Goal: Task Accomplishment & Management: Use online tool/utility

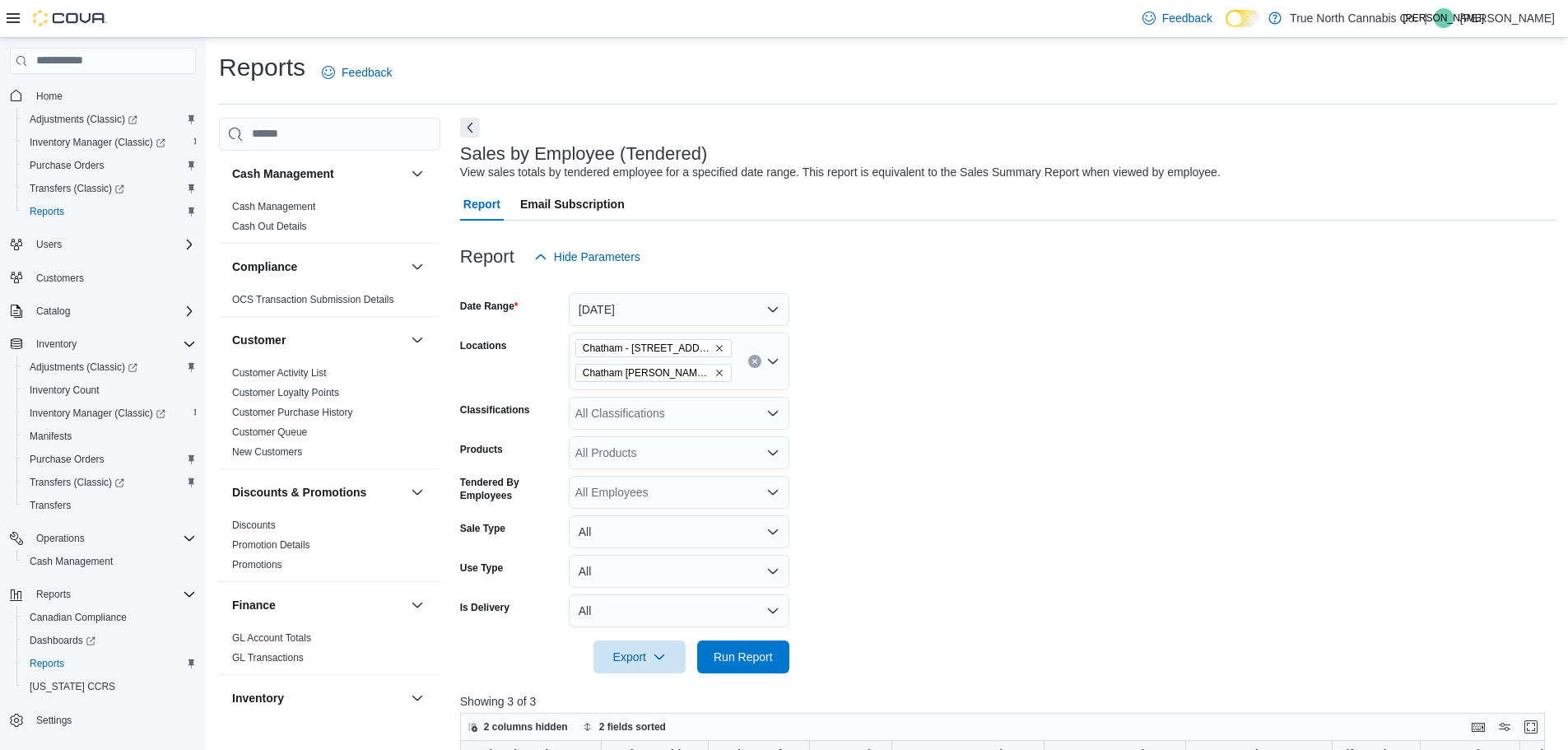
scroll to position [1026, 0]
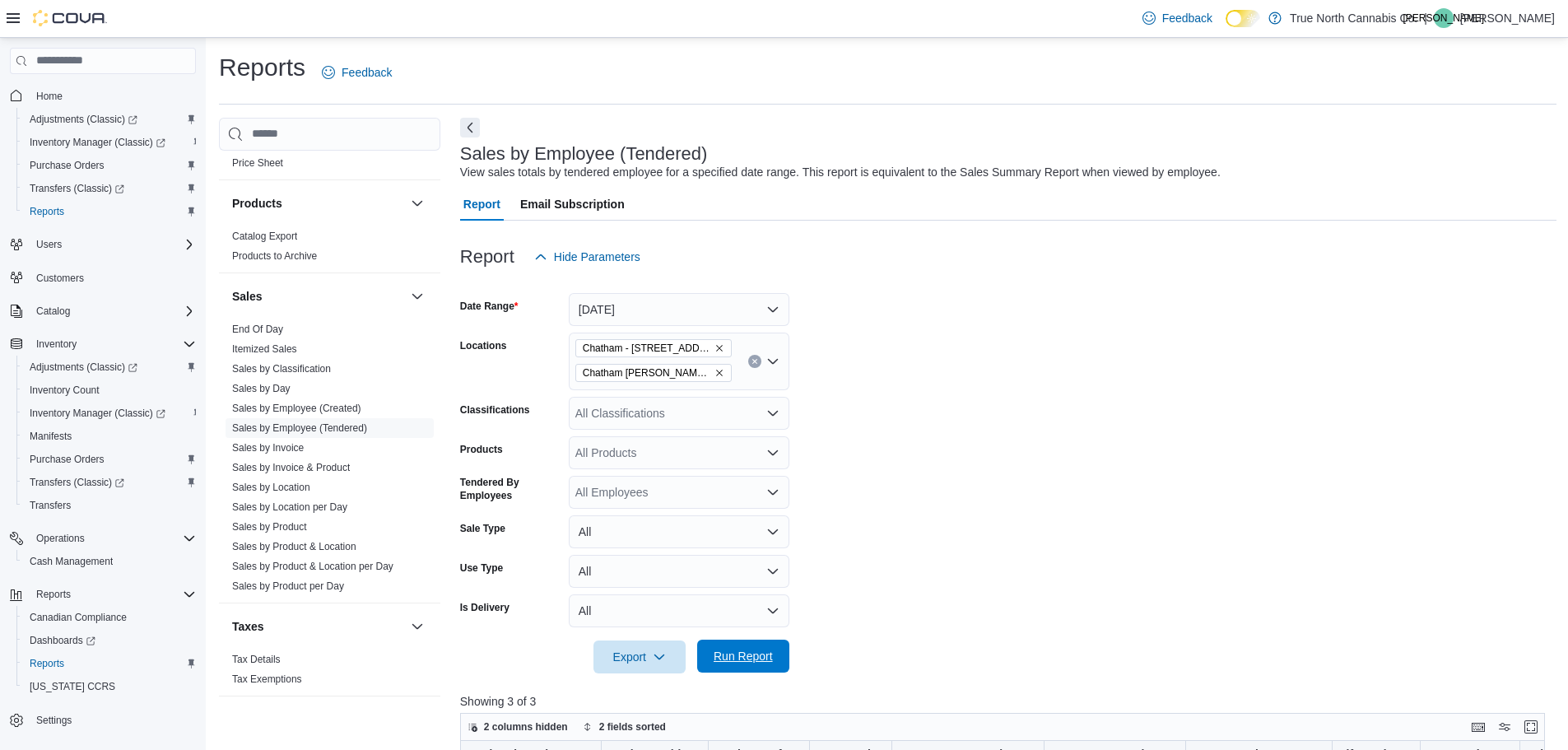
click at [739, 649] on span "Run Report" at bounding box center [743, 655] width 60 height 16
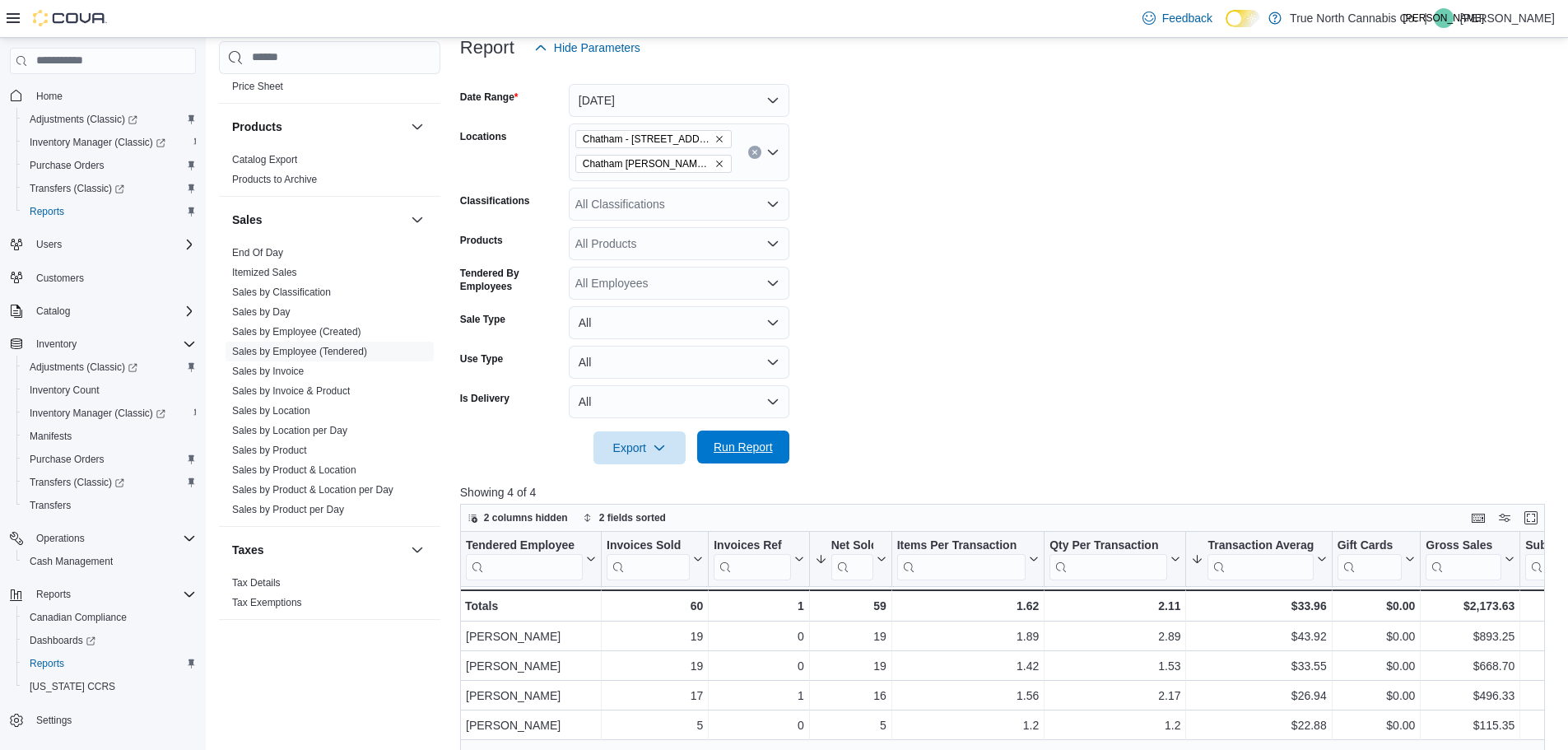
click at [755, 445] on span "Run Report" at bounding box center [743, 446] width 60 height 16
click at [752, 434] on span "Run Report" at bounding box center [743, 447] width 73 height 33
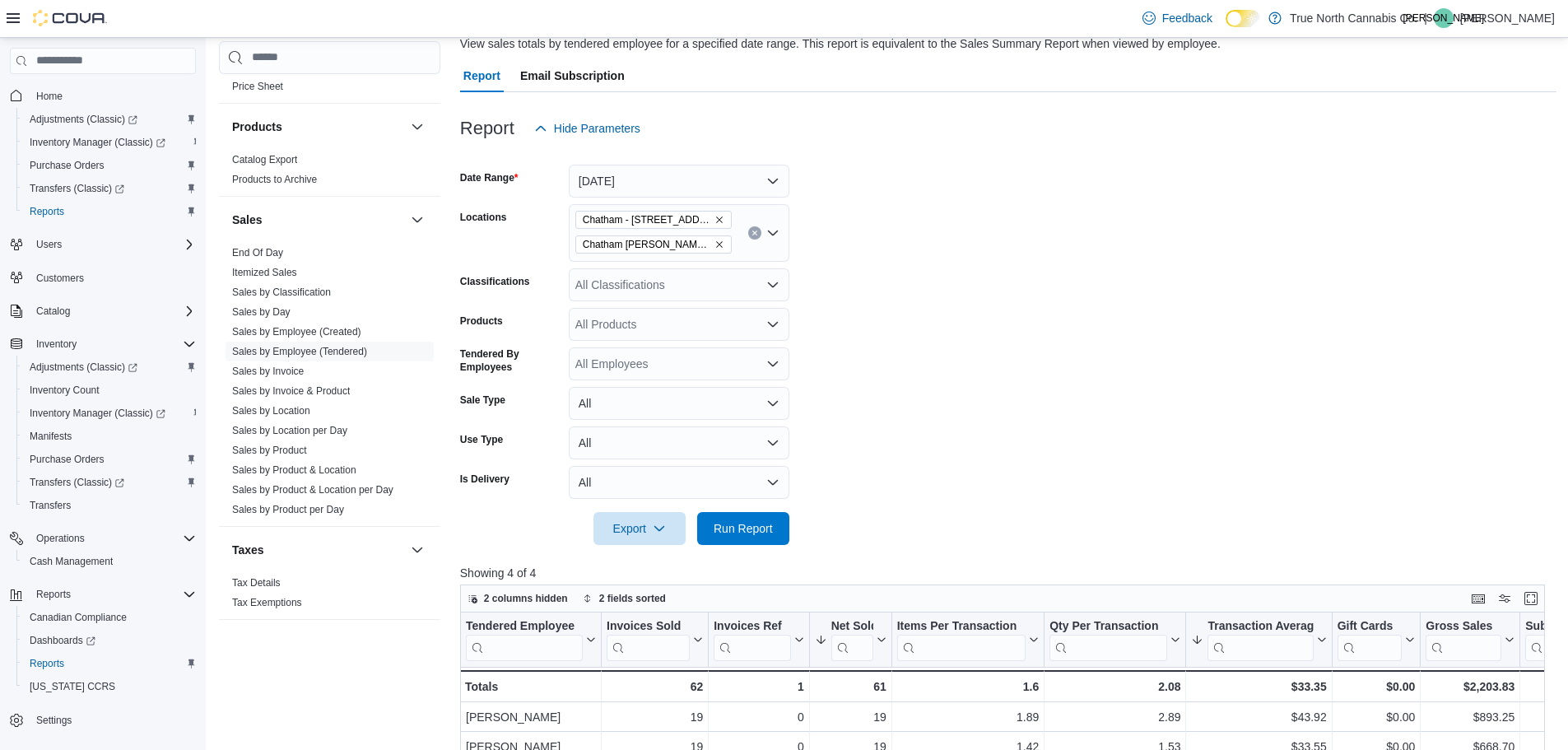
scroll to position [127, 0]
click at [771, 187] on button "[DATE]" at bounding box center [679, 183] width 221 height 33
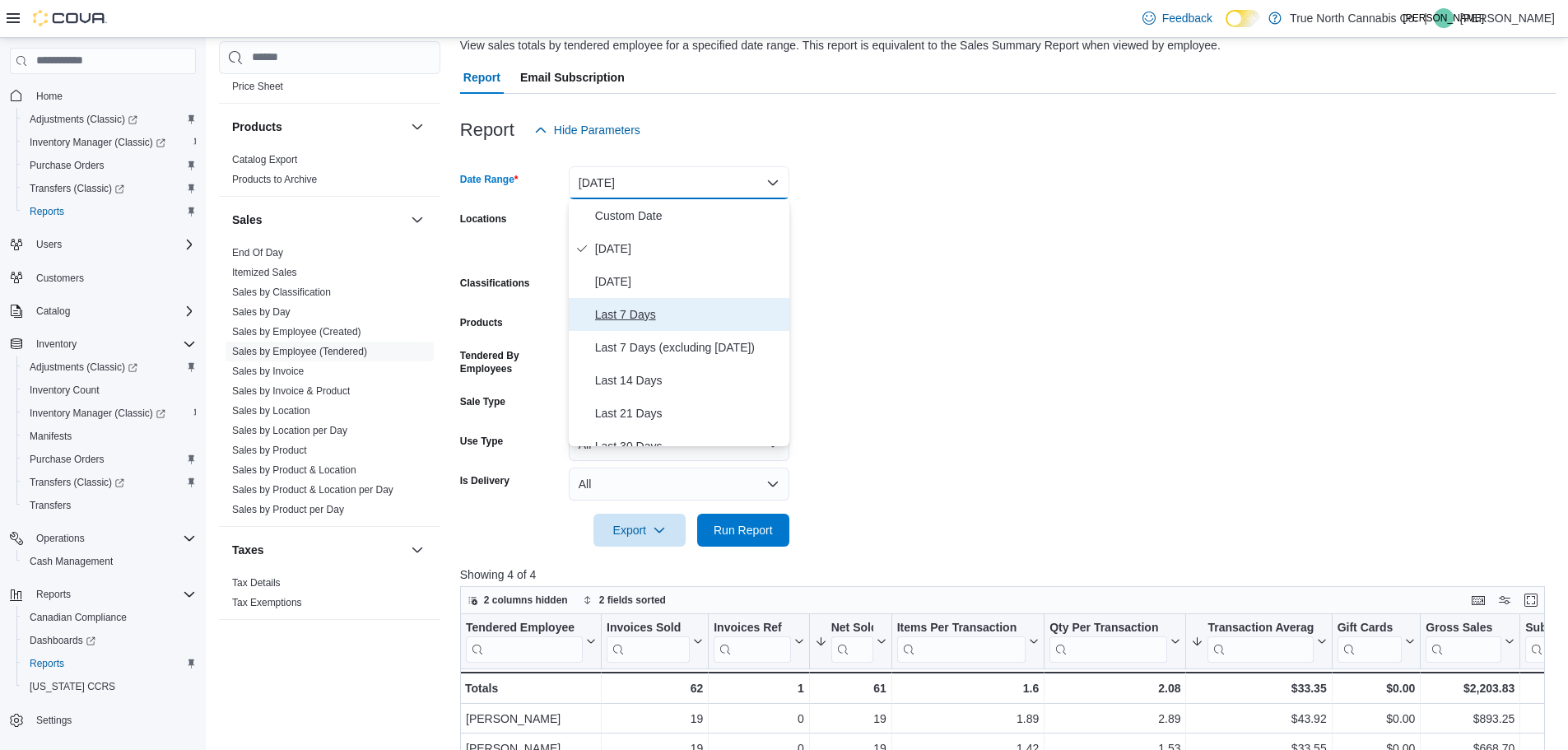
click at [679, 320] on span "Last 7 Days" at bounding box center [689, 314] width 187 height 20
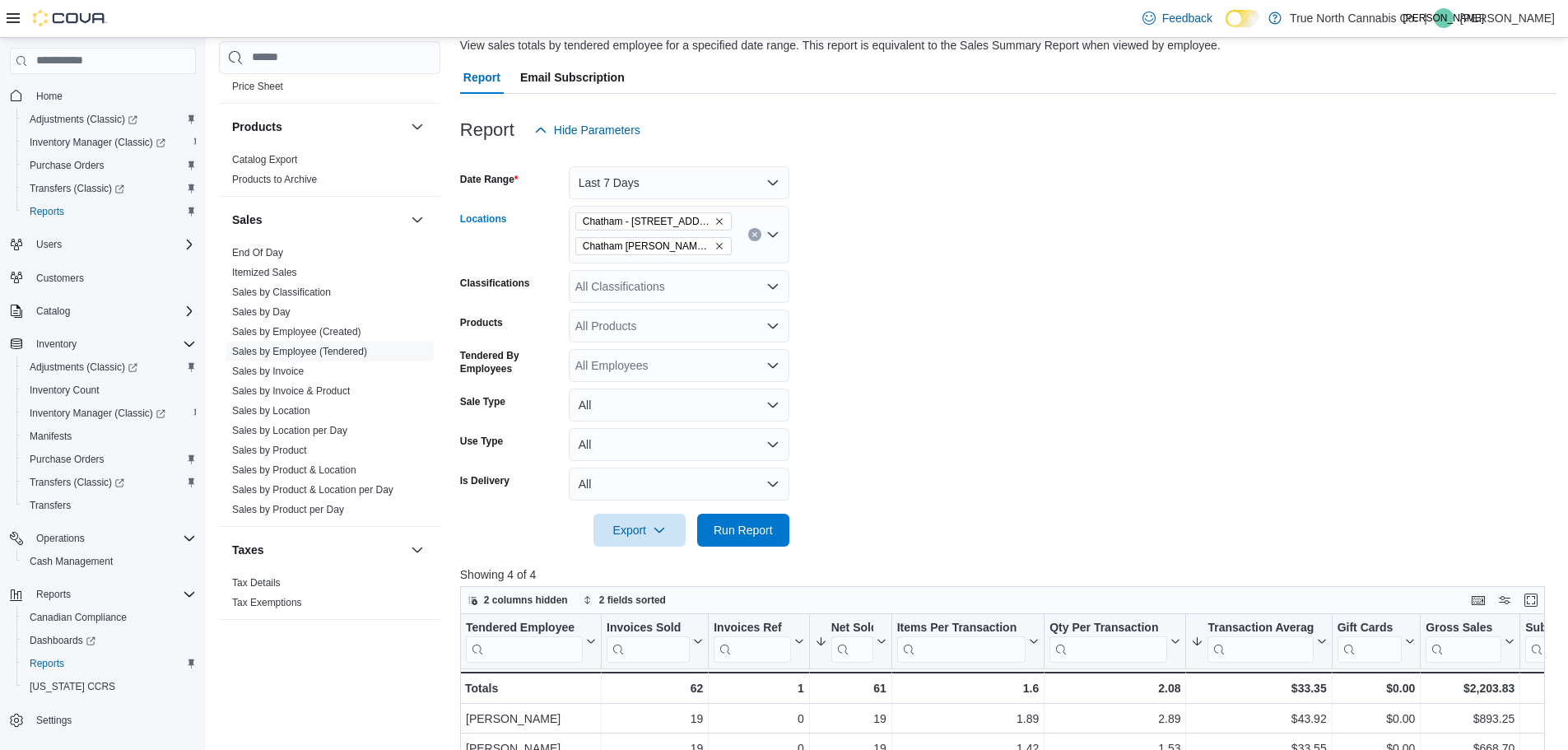
click at [715, 223] on icon "Remove Chatham - 85 King St W from selection in this group" at bounding box center [720, 222] width 9 height 9
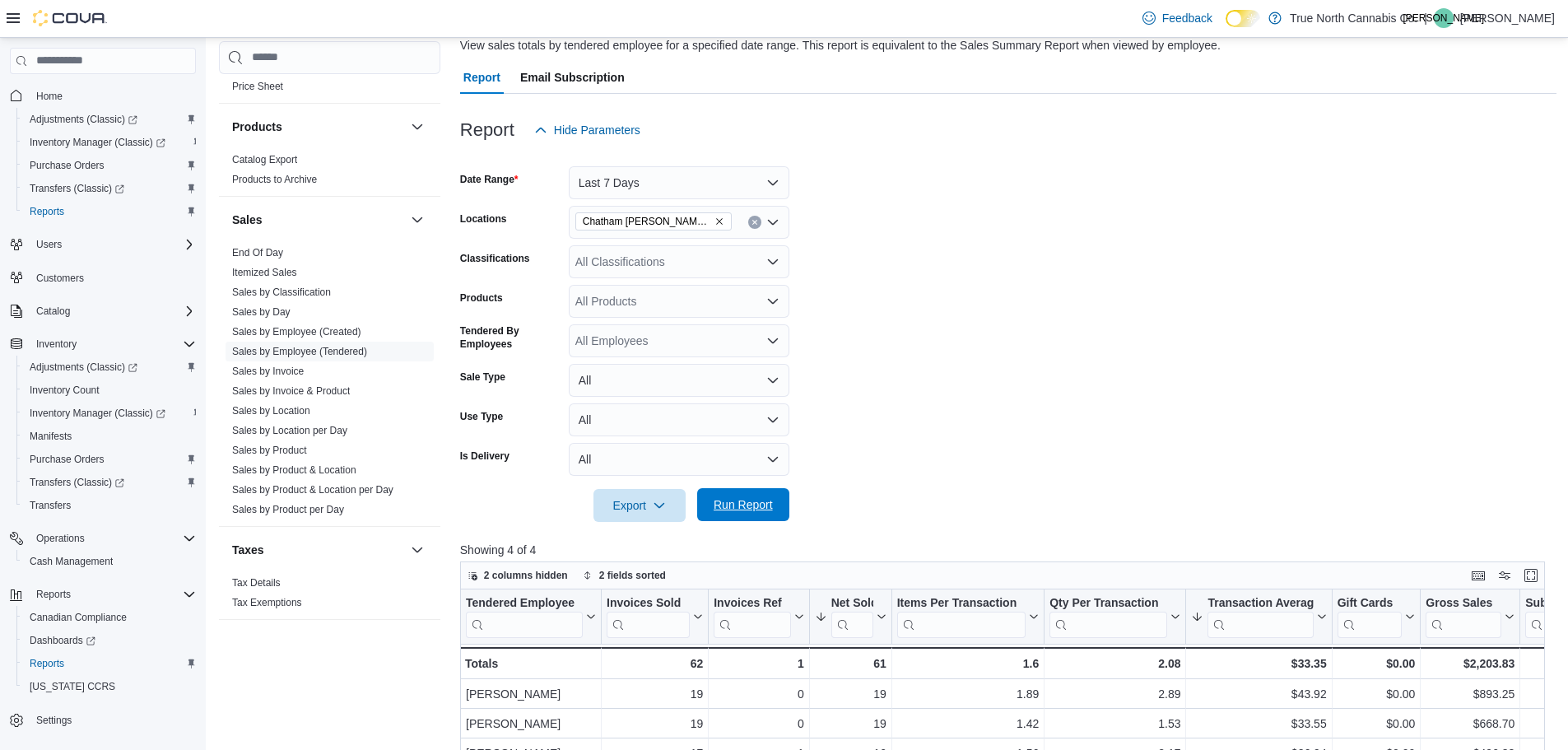
click at [741, 492] on span "Run Report" at bounding box center [743, 505] width 73 height 33
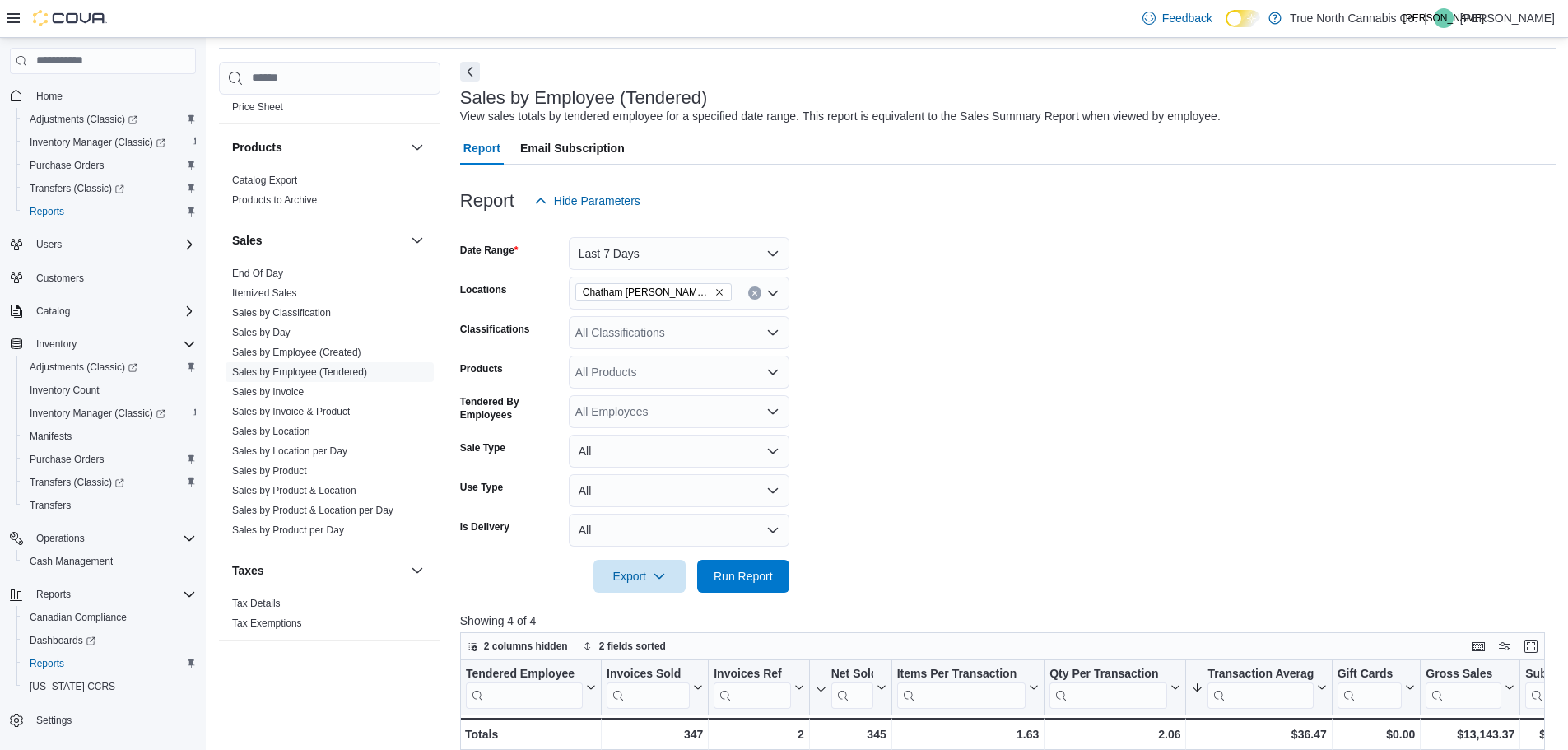
scroll to position [45, 0]
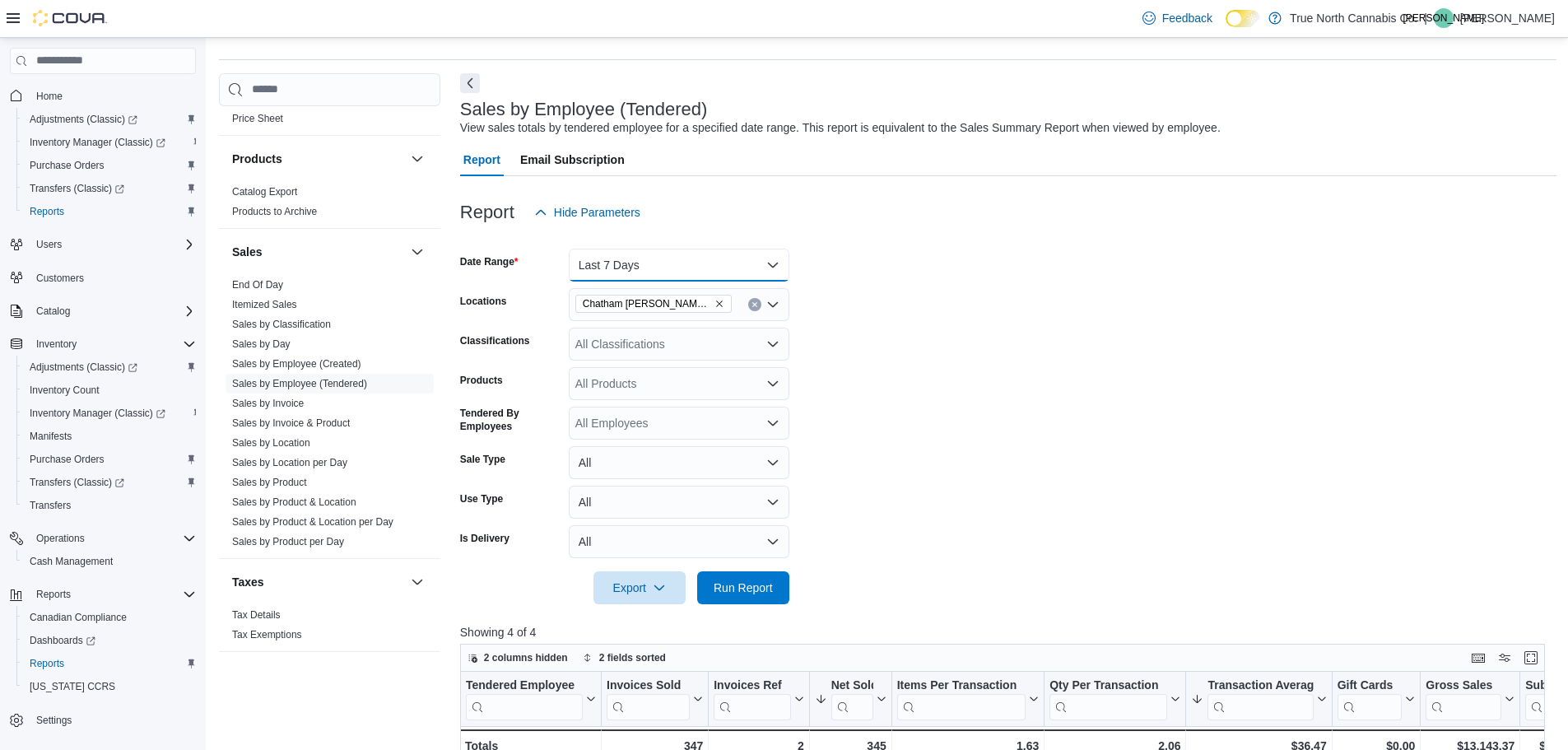
click at [743, 266] on button "Last 7 Days" at bounding box center [679, 265] width 221 height 33
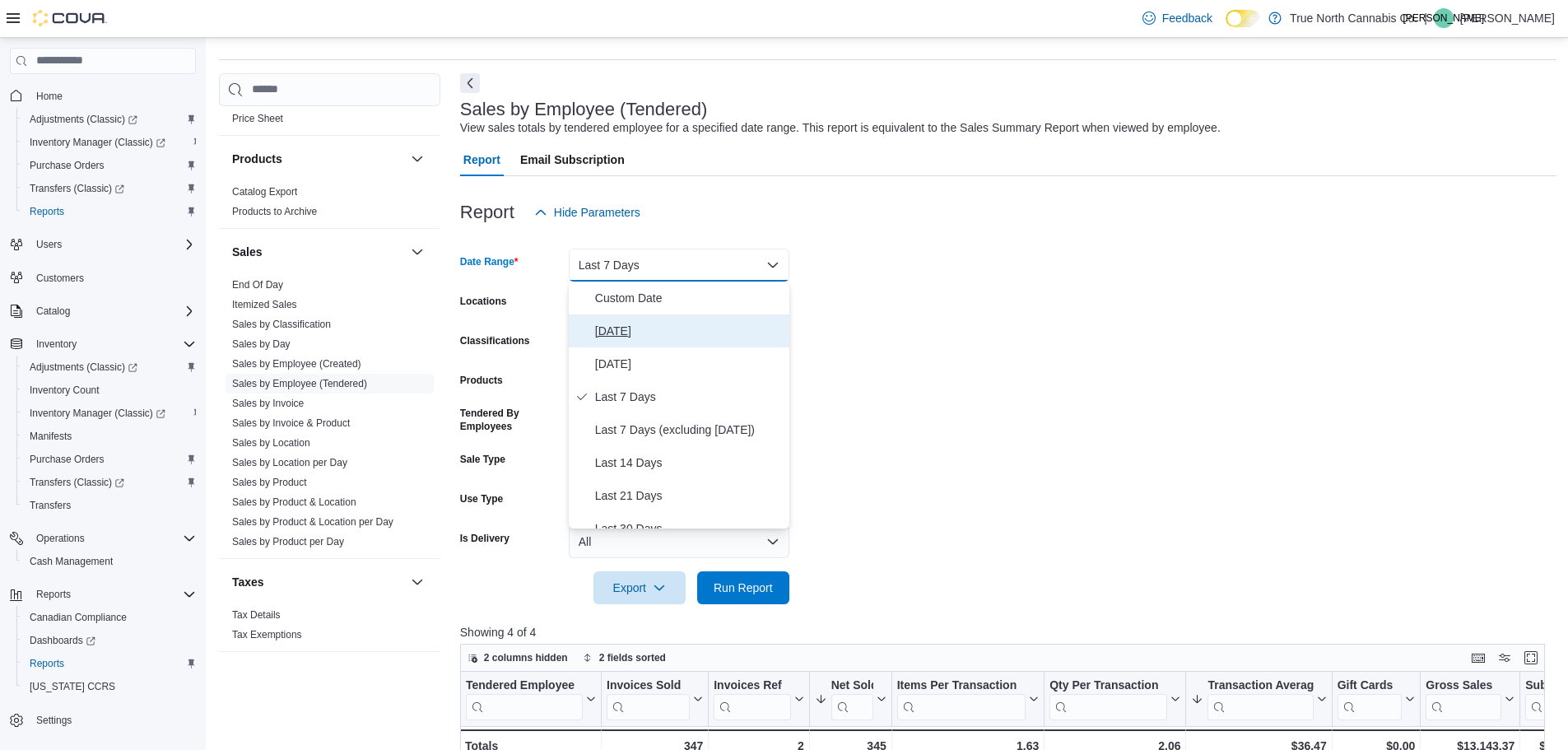
click at [709, 318] on button "[DATE]" at bounding box center [679, 330] width 221 height 33
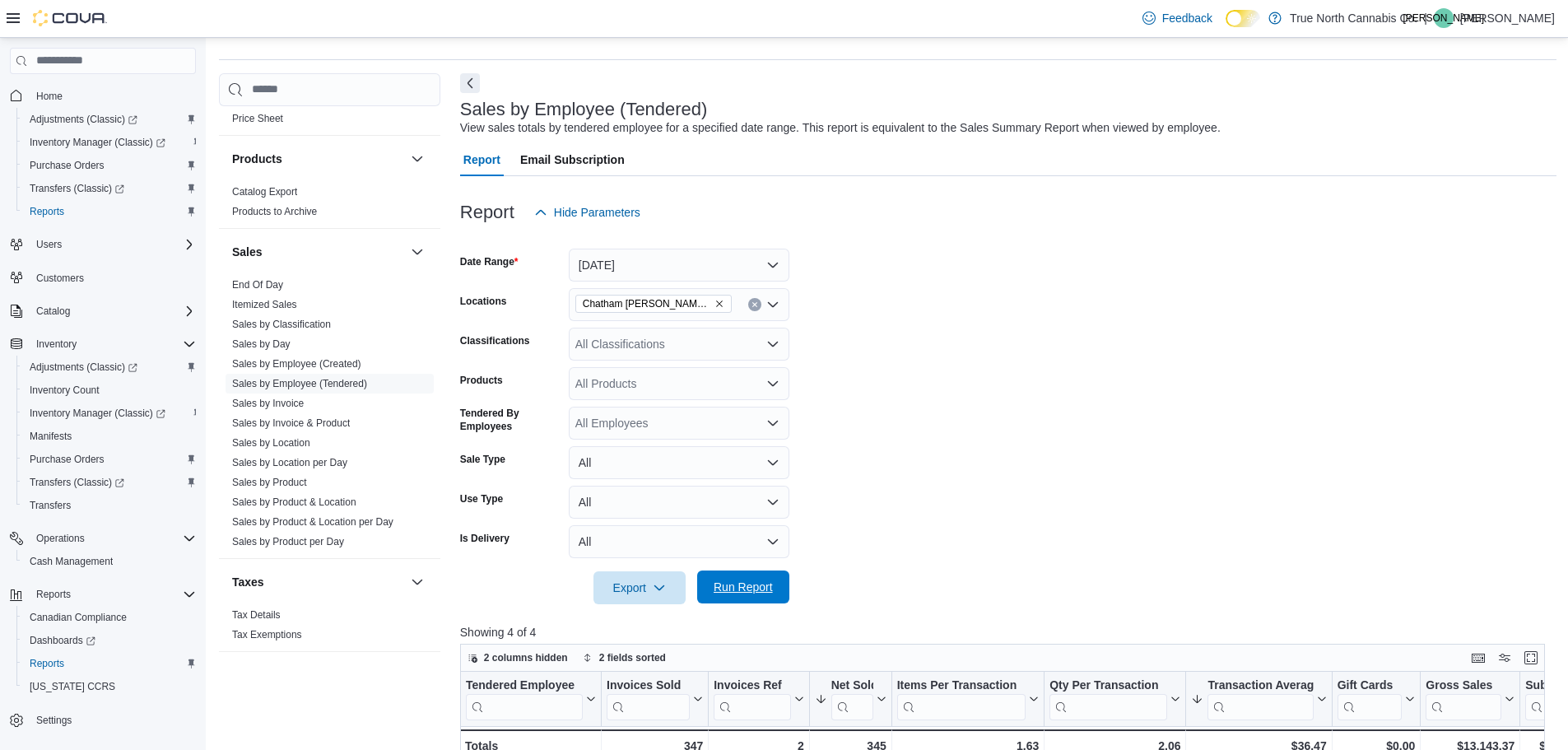
click at [779, 599] on button "Run Report" at bounding box center [742, 587] width 92 height 33
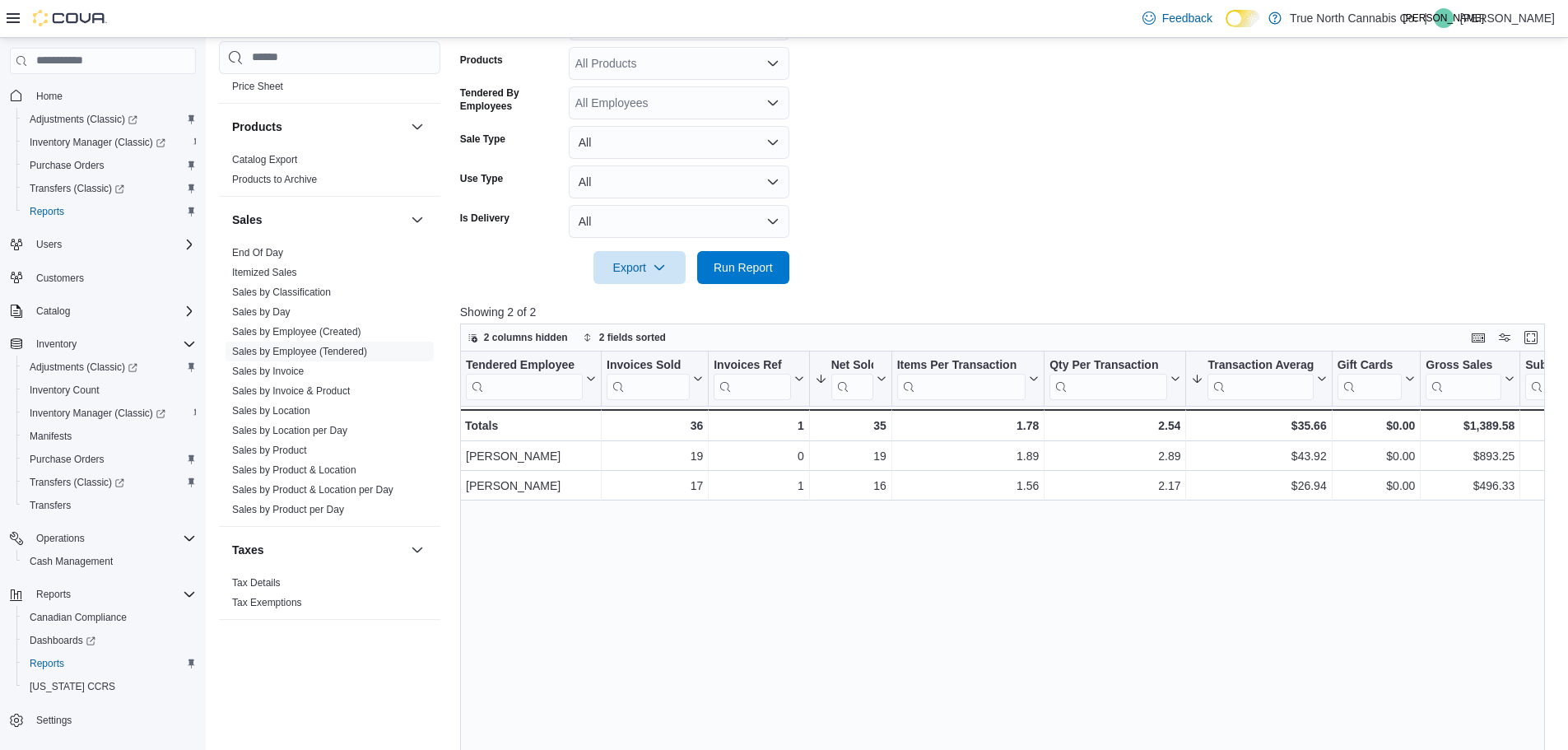
scroll to position [374, 0]
